Goal: Check status: Check status

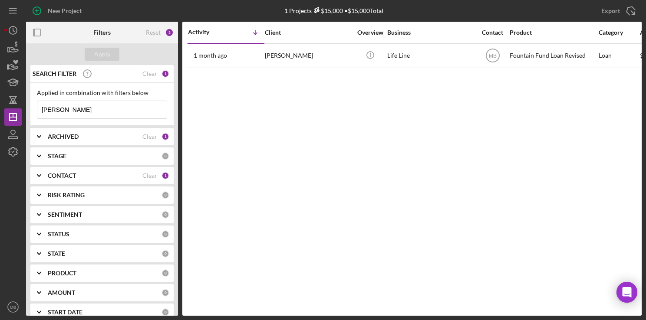
click at [124, 106] on input "[PERSON_NAME]" at bounding box center [101, 109] width 129 height 17
type input "c"
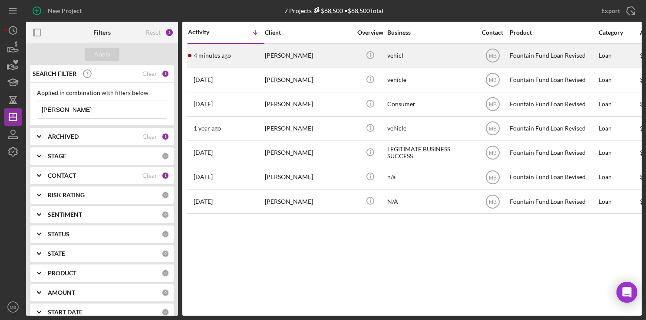
type input "[PERSON_NAME]"
click at [231, 60] on div "4 minutes ago [PERSON_NAME]" at bounding box center [226, 55] width 76 height 23
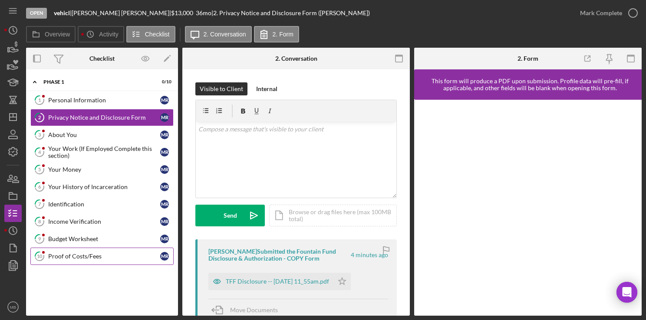
click at [76, 253] on div "Proof of Costs/Fees" at bounding box center [104, 256] width 112 height 7
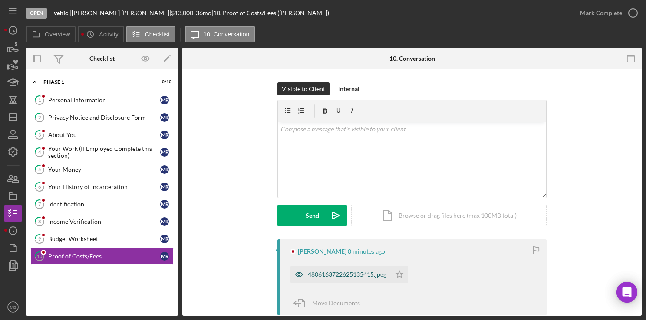
click at [352, 280] on div "4806163722625135415.jpeg" at bounding box center [340, 274] width 100 height 17
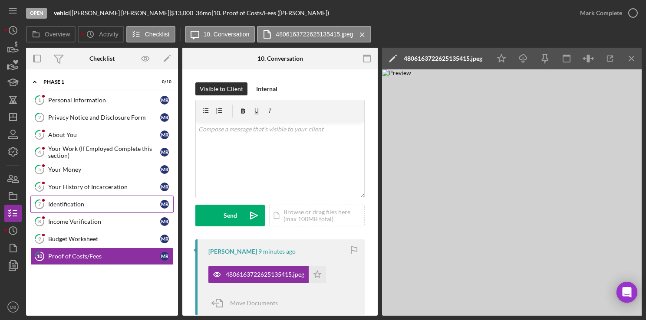
click at [87, 199] on link "7 Identification M R" at bounding box center [101, 204] width 143 height 17
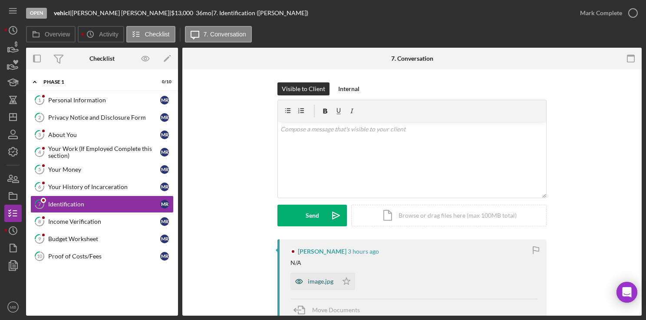
click at [324, 280] on div "image.jpg" at bounding box center [321, 281] width 26 height 7
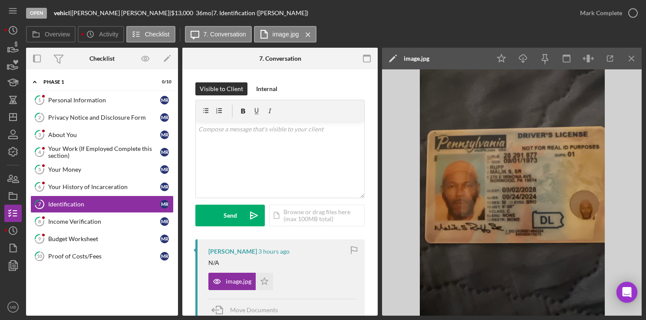
click at [23, 20] on nav "Icon/Menu Icon/Dashboard Dashboard Navigation Divider Mobile Checklist Navigati…" at bounding box center [15, 158] width 22 height 316
click at [96, 236] on div "Budget Worksheet" at bounding box center [104, 239] width 112 height 7
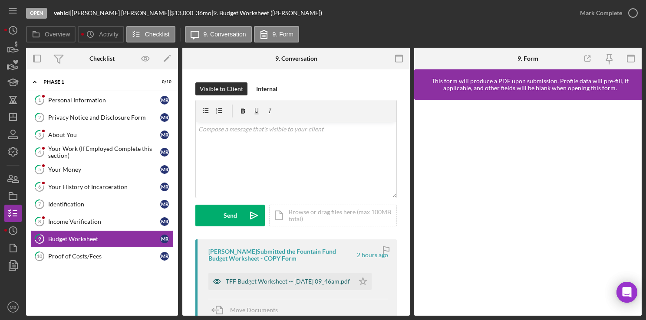
click at [250, 284] on div "TFF Budget Worksheet -- [DATE] 09_46am.pdf" at bounding box center [288, 281] width 124 height 7
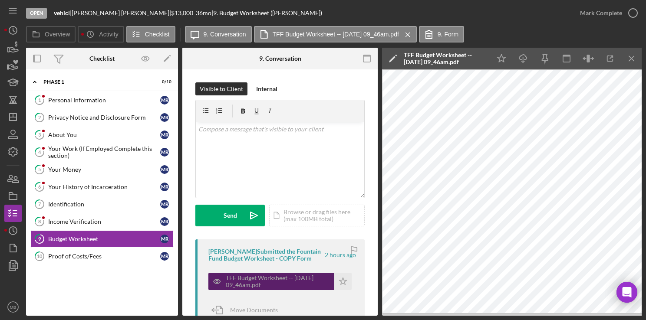
click at [250, 284] on div "TFF Budget Worksheet -- [DATE] 09_46am.pdf" at bounding box center [278, 282] width 104 height 14
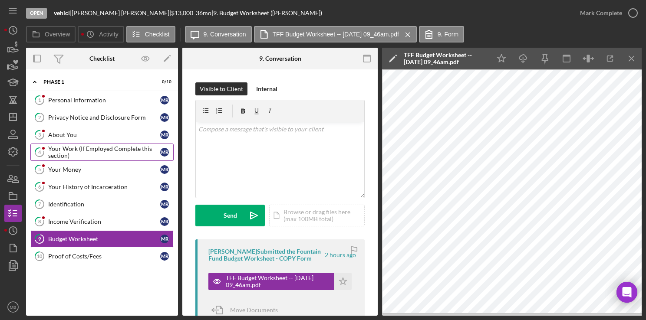
click at [87, 146] on div "Your Work (If Employed Complete this section)" at bounding box center [104, 152] width 112 height 14
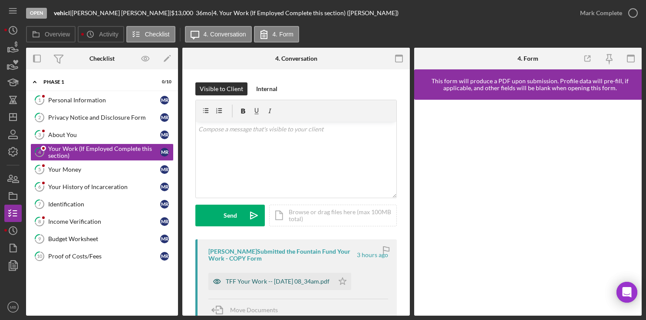
click at [257, 280] on div "TFF Your Work -- [DATE] 08_34am.pdf" at bounding box center [278, 281] width 104 height 7
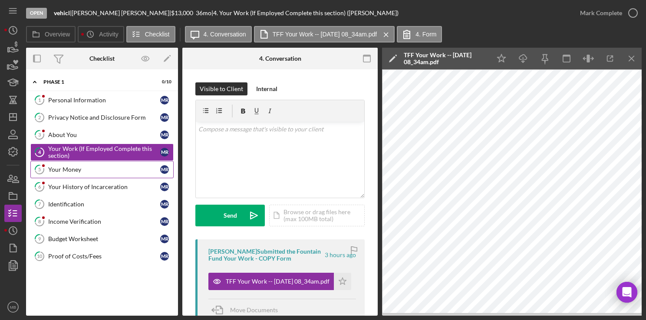
click at [89, 167] on div "Your Money" at bounding box center [104, 169] width 112 height 7
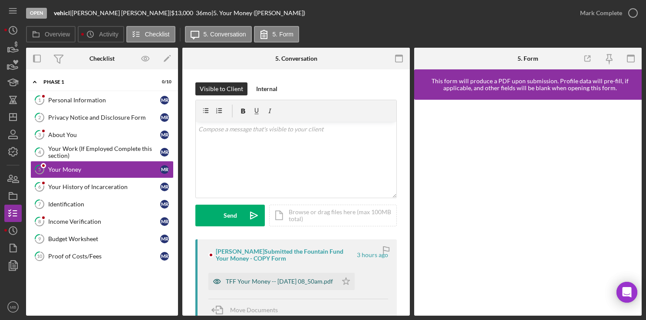
click at [245, 279] on div "TFF Your Money -- [DATE] 08_50am.pdf" at bounding box center [279, 281] width 107 height 7
